Goal: Task Accomplishment & Management: Manage account settings

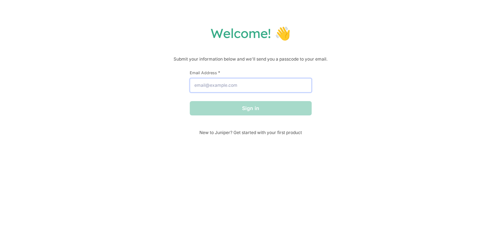
click at [239, 82] on input "Email Address *" at bounding box center [251, 85] width 122 height 14
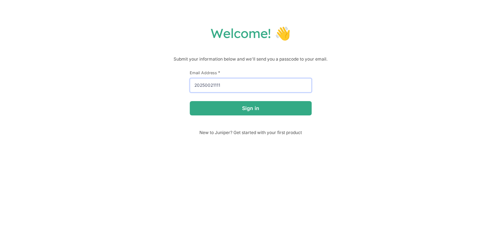
click at [190, 101] on button "Sign in" at bounding box center [251, 108] width 122 height 14
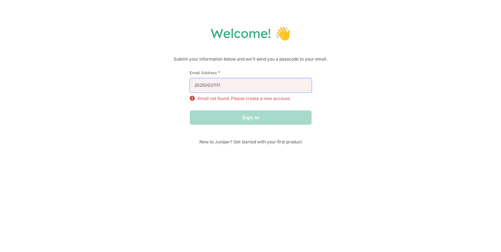
drag, startPoint x: 274, startPoint y: 87, endPoint x: 270, endPoint y: 81, distance: 7.5
click at [273, 86] on input "20250021111" at bounding box center [251, 85] width 122 height 14
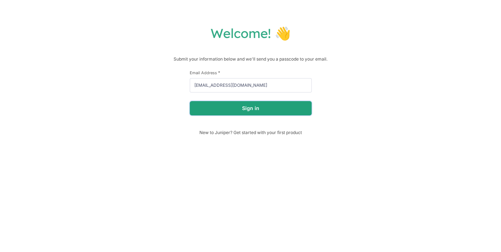
click at [300, 114] on button "Sign in" at bounding box center [251, 108] width 122 height 14
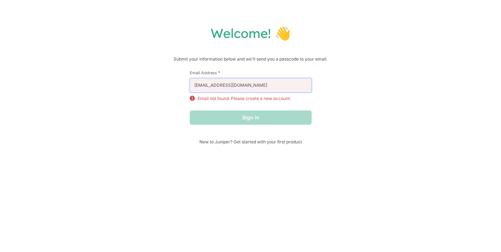
click at [246, 84] on input "[EMAIL_ADDRESS][DOMAIN_NAME]" at bounding box center [251, 85] width 122 height 14
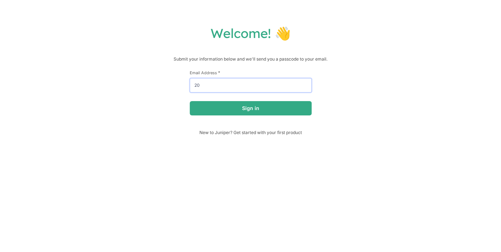
type input "2"
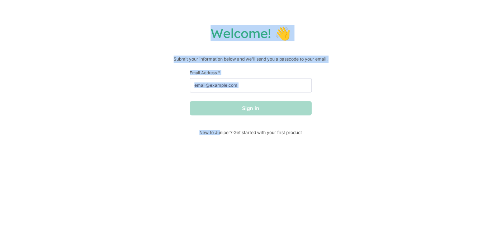
drag, startPoint x: 197, startPoint y: 168, endPoint x: 104, endPoint y: 1, distance: 191.4
click at [116, 15] on div "Welcome! 👋 Submit your information below and we'll send you a passcode to your …" at bounding box center [250, 126] width 501 height 252
click at [274, 85] on input "Email Address *" at bounding box center [251, 85] width 122 height 14
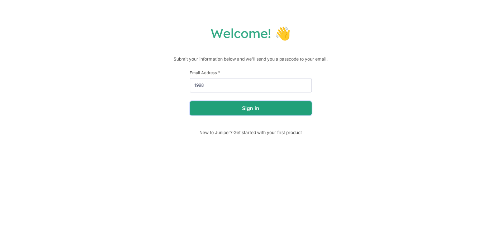
click at [271, 111] on button "Sign in" at bounding box center [251, 108] width 122 height 14
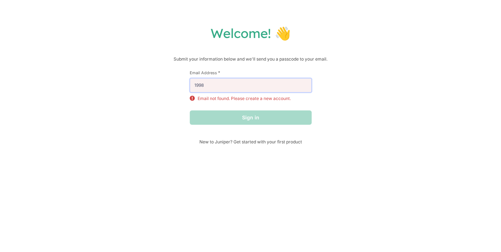
click at [209, 88] on input "1998" at bounding box center [251, 85] width 122 height 14
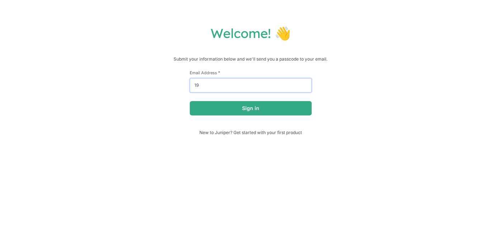
type input "1"
